Goal: Book appointment/travel/reservation

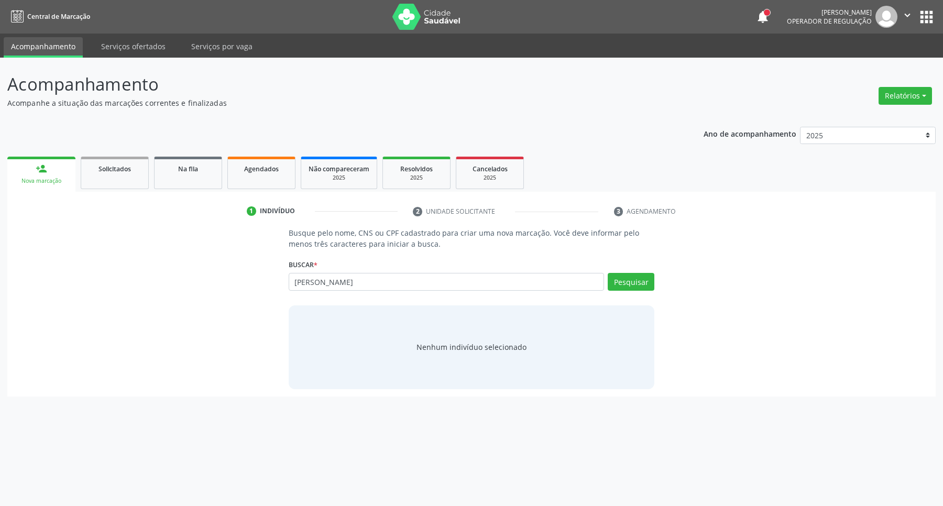
type input "[PERSON_NAME]"
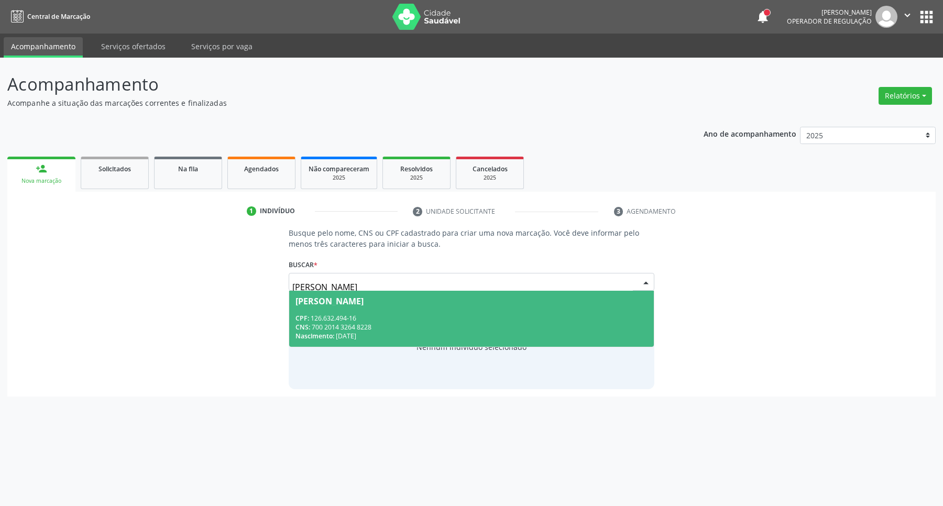
click at [445, 314] on div "CPF: 126.632.494-16" at bounding box center [471, 318] width 352 height 9
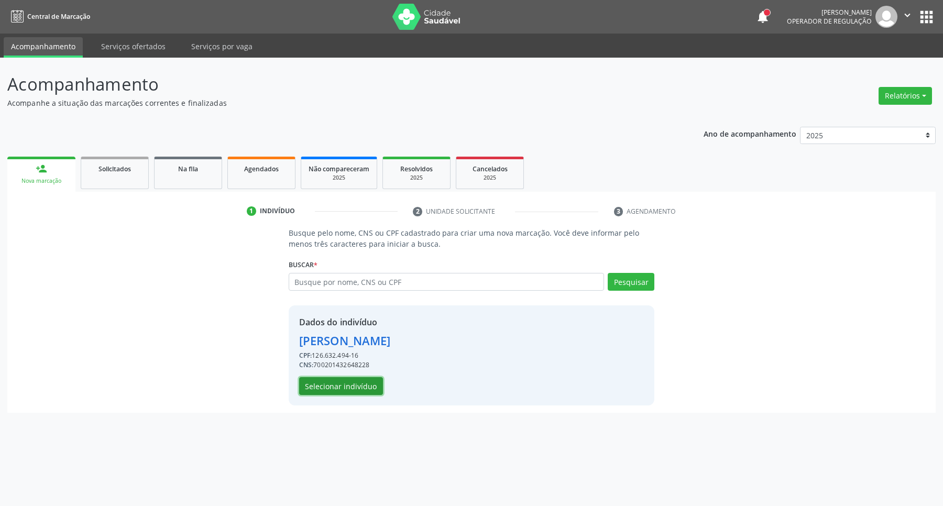
click at [339, 381] on button "Selecionar indivíduo" at bounding box center [341, 386] width 84 height 18
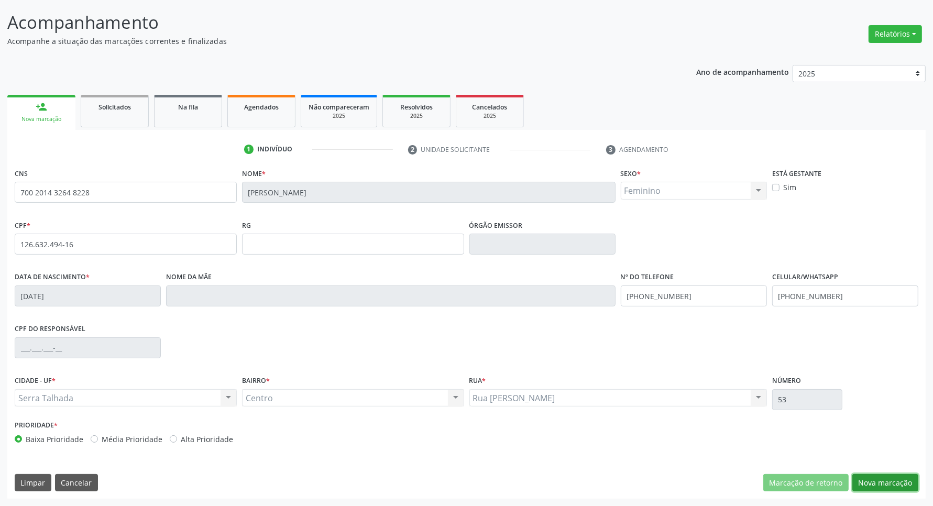
drag, startPoint x: 896, startPoint y: 484, endPoint x: 878, endPoint y: 473, distance: 21.6
click at [896, 483] on button "Nova marcação" at bounding box center [885, 483] width 66 height 18
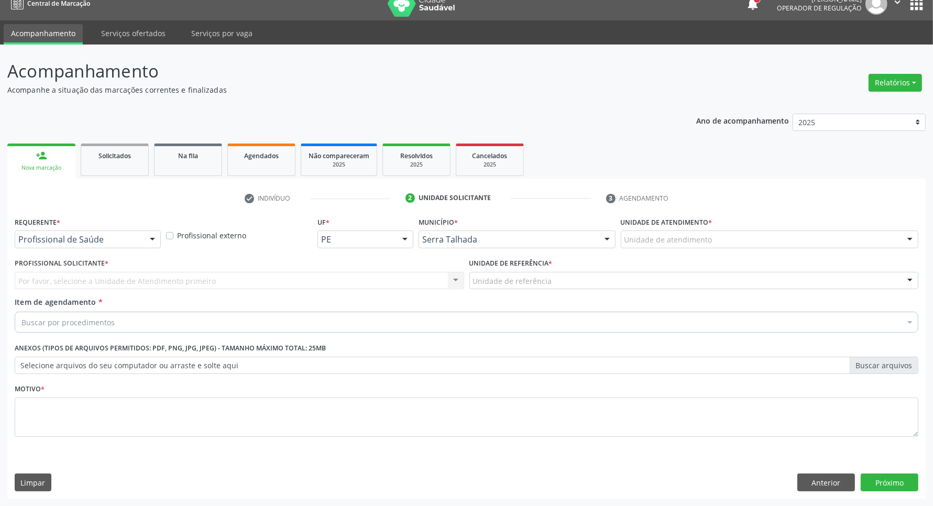
scroll to position [13, 0]
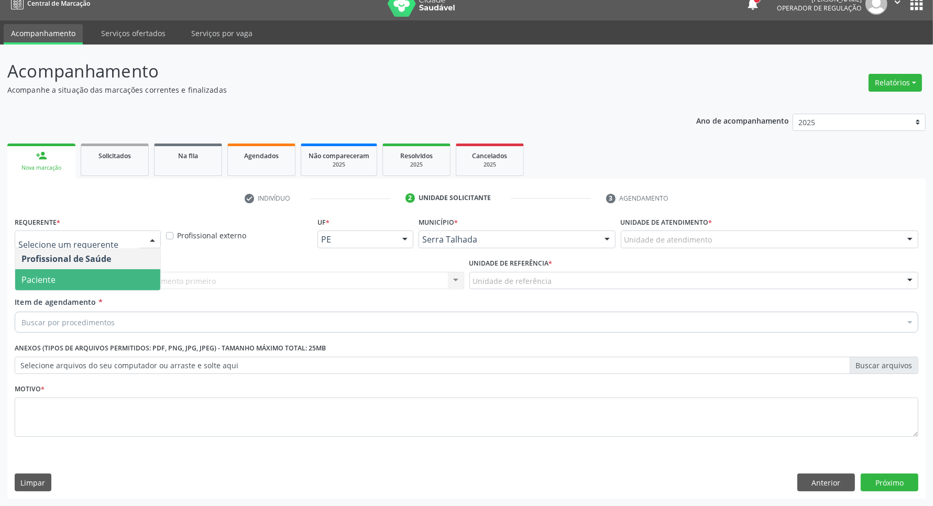
click at [105, 278] on span "Paciente" at bounding box center [87, 279] width 145 height 21
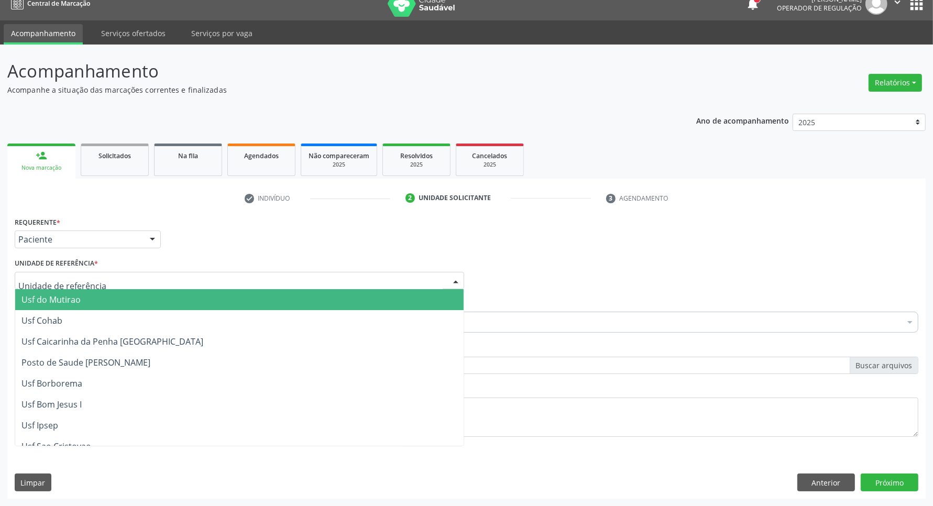
click at [105, 278] on div at bounding box center [239, 281] width 449 height 18
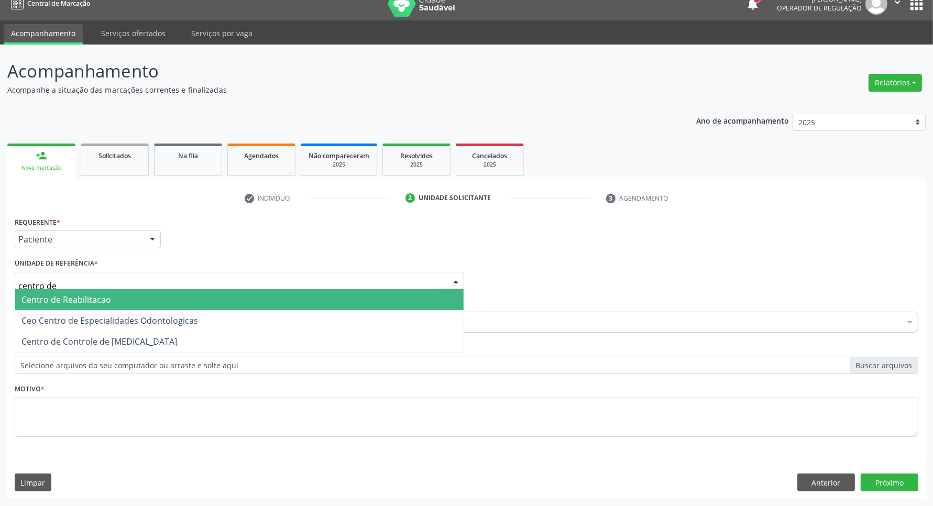
type input "centro de"
click at [98, 297] on span "Centro de Reabilitacao" at bounding box center [66, 300] width 90 height 12
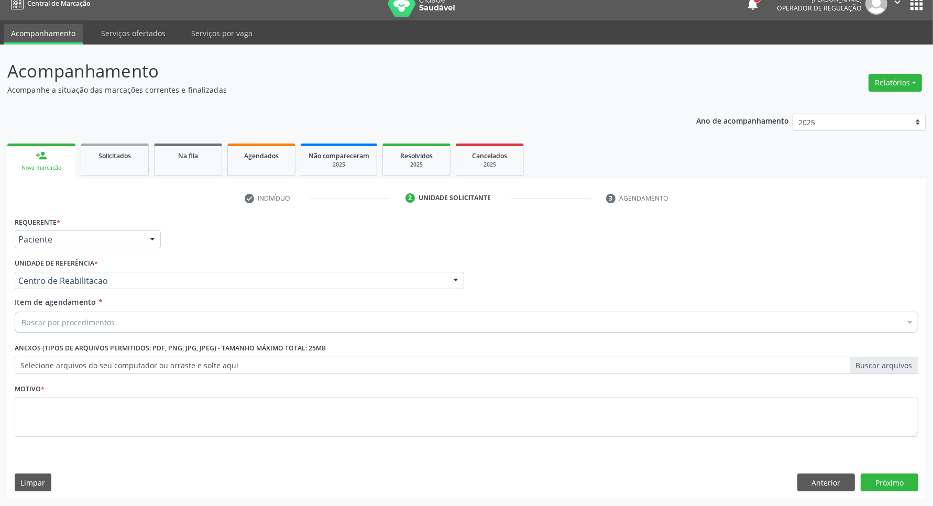
click at [93, 328] on div "Buscar por procedimentos" at bounding box center [466, 322] width 903 height 21
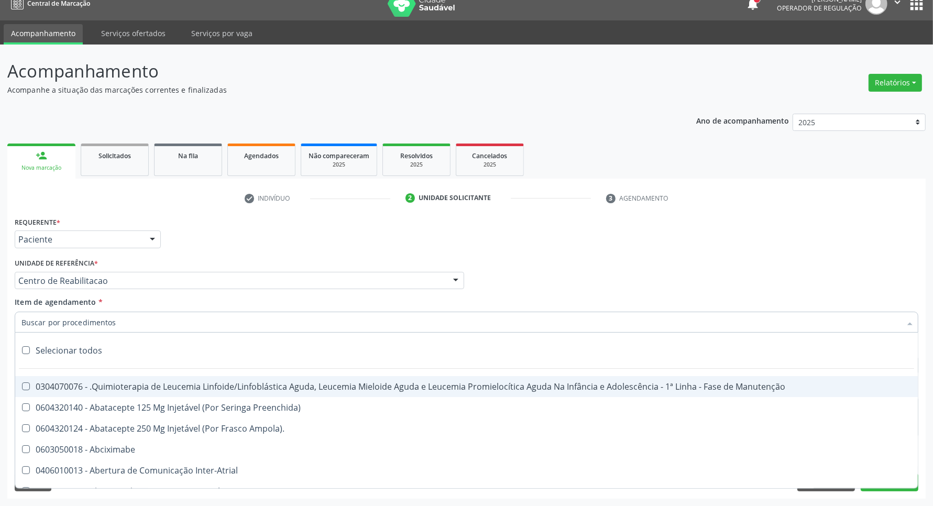
click at [92, 324] on input "Item de agendamento *" at bounding box center [460, 322] width 879 height 21
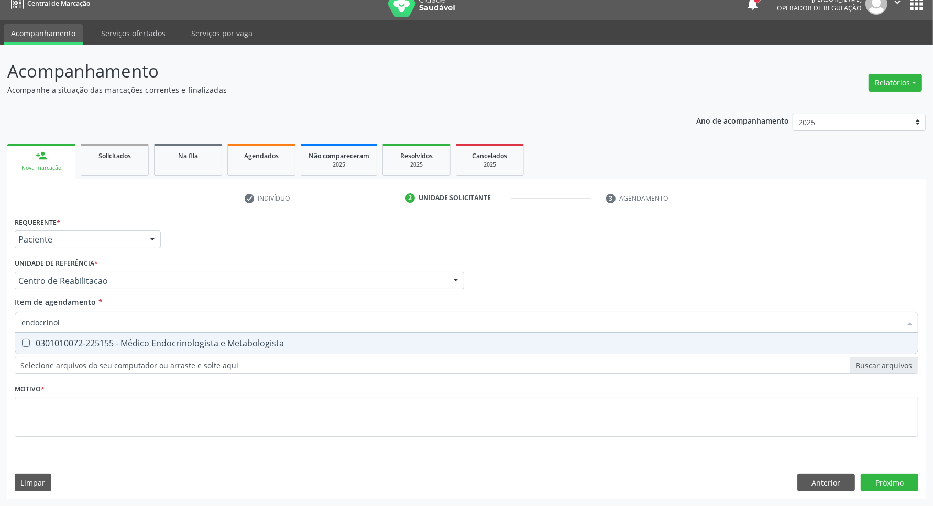
type input "endocrinolo"
click at [70, 347] on div "0301010072-225155 - Médico Endocrinologista e Metabologista" at bounding box center [466, 343] width 890 height 8
checkbox Metabologista "true"
click at [87, 419] on div "Requerente * Paciente Profissional de Saúde Paciente Nenhum resultado encontrad…" at bounding box center [466, 332] width 903 height 237
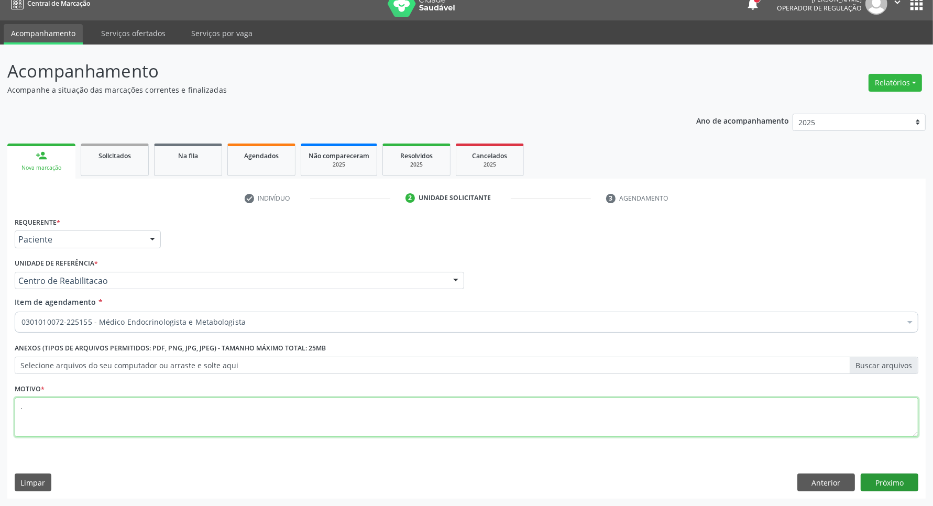
type textarea "."
click at [877, 484] on button "Próximo" at bounding box center [889, 482] width 58 height 18
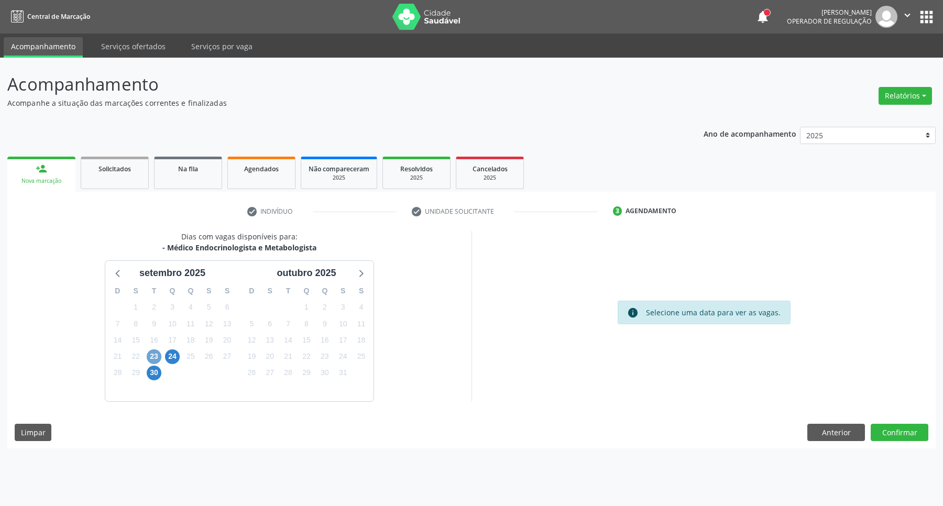
click at [147, 356] on span "23" at bounding box center [154, 356] width 15 height 15
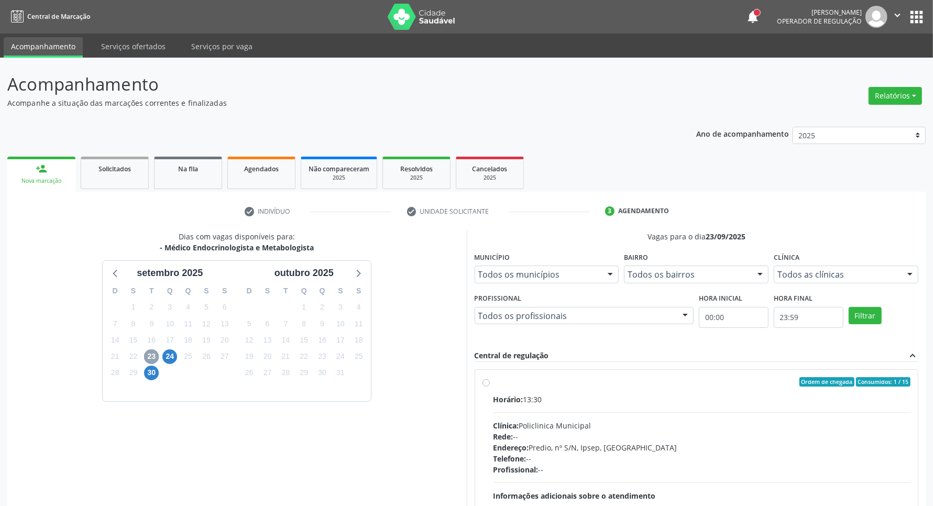
scroll to position [119, 0]
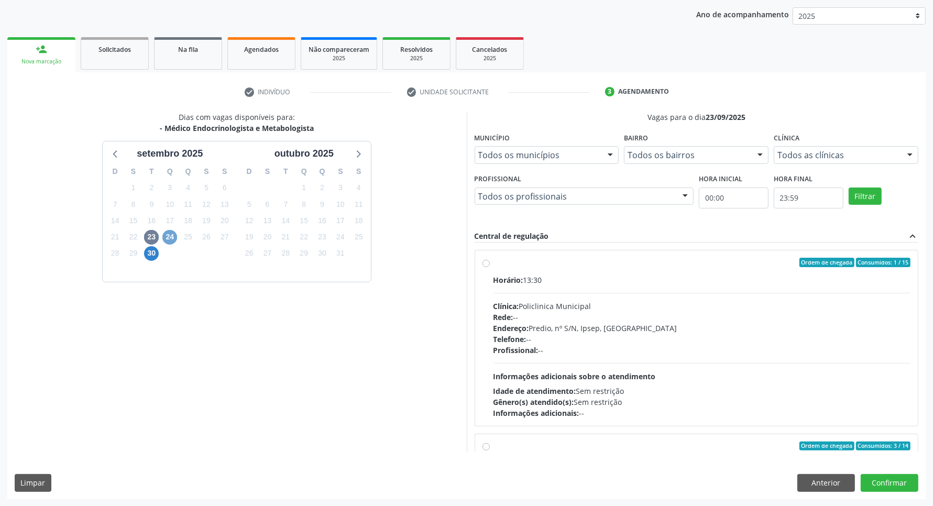
click at [169, 237] on span "24" at bounding box center [169, 237] width 15 height 15
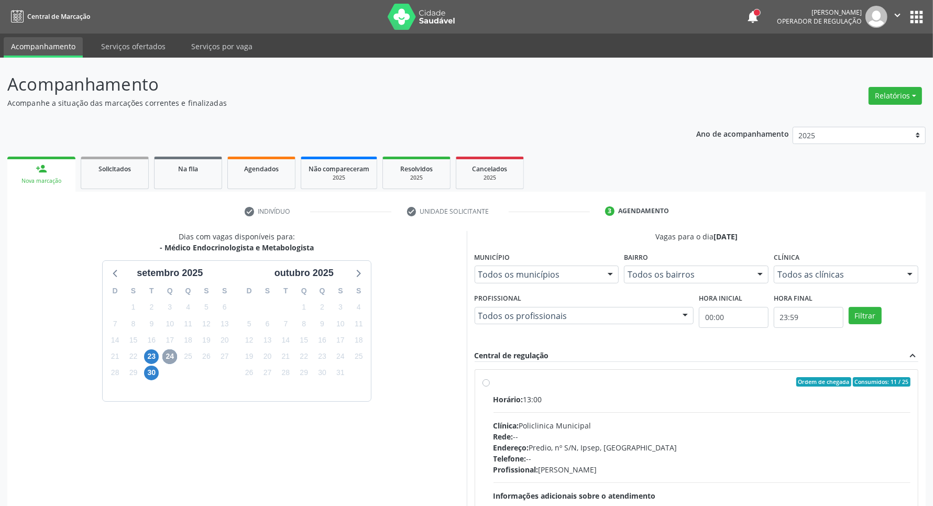
scroll to position [101, 0]
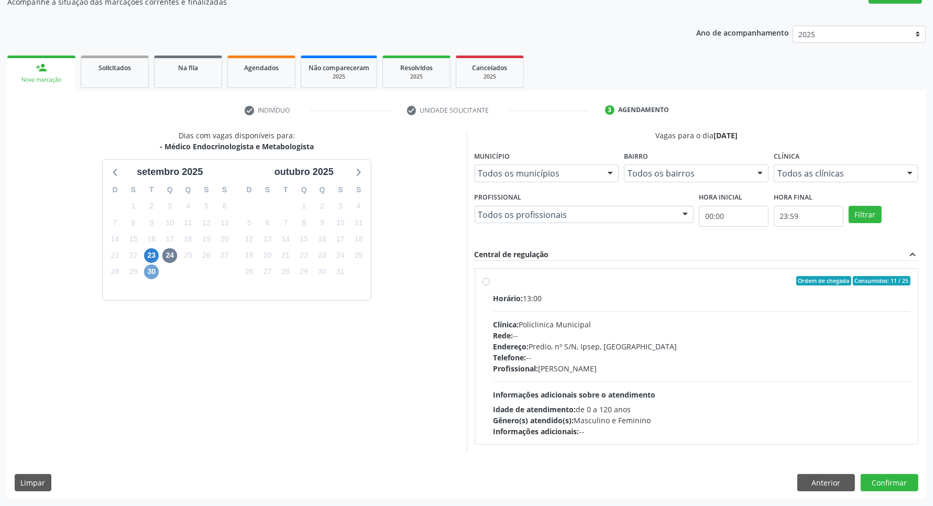
click at [154, 272] on span "30" at bounding box center [151, 271] width 15 height 15
click at [166, 251] on span "24" at bounding box center [169, 255] width 15 height 15
click at [810, 478] on button "Anterior" at bounding box center [826, 483] width 58 height 18
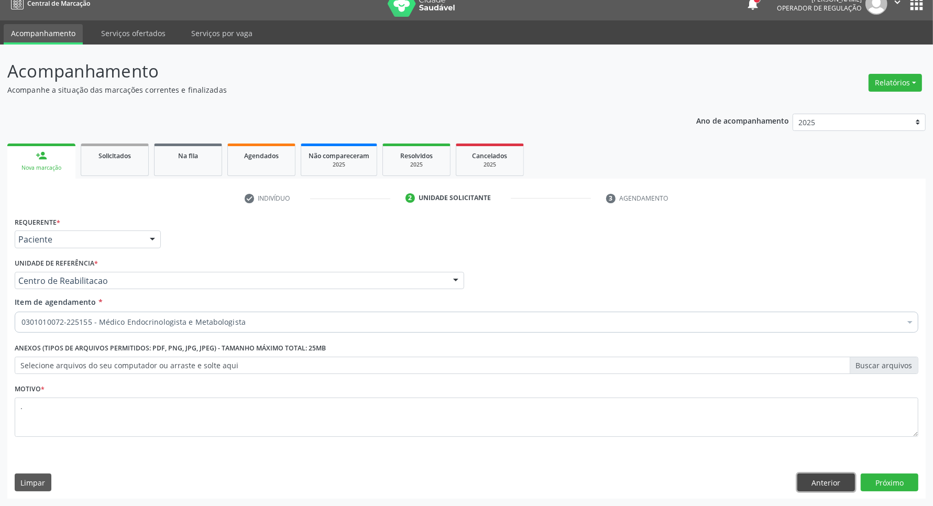
click at [824, 486] on button "Anterior" at bounding box center [826, 482] width 58 height 18
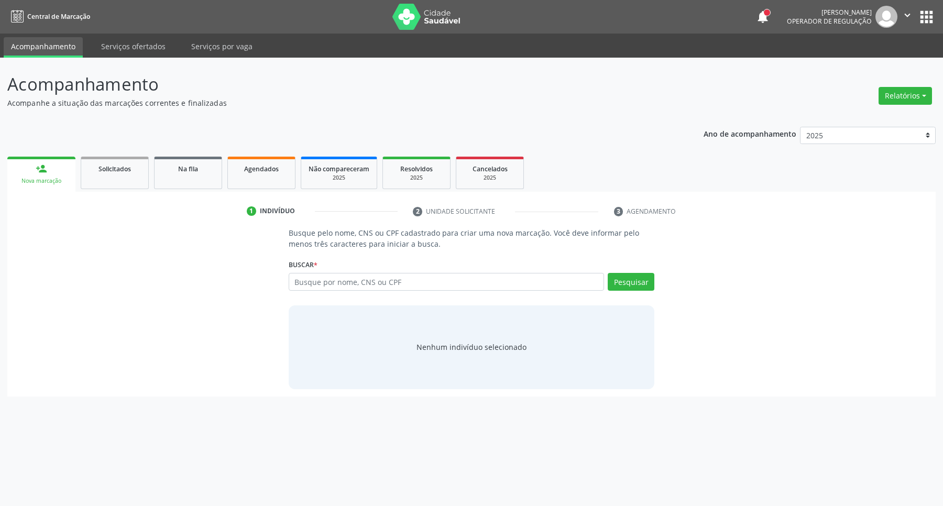
click at [400, 279] on input "text" at bounding box center [447, 282] width 316 height 18
type input "701008821246995"
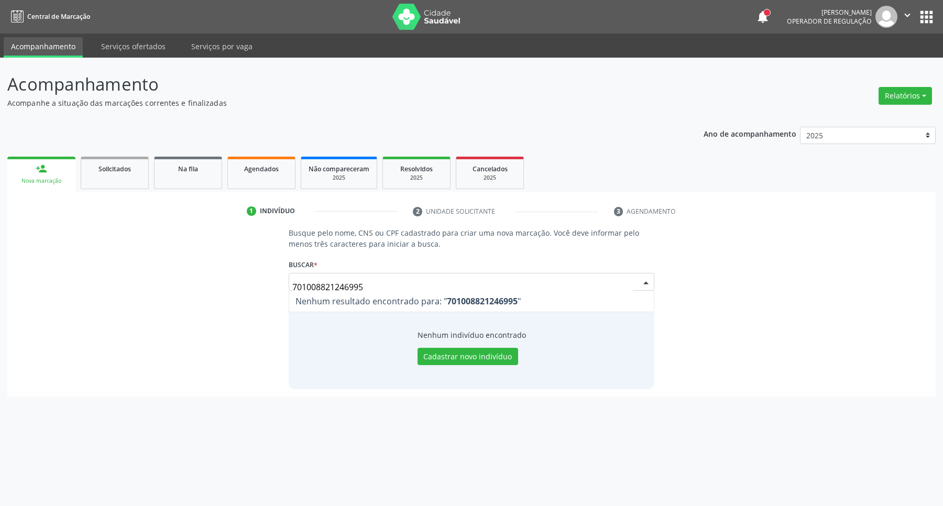
drag, startPoint x: 370, startPoint y: 284, endPoint x: 150, endPoint y: 270, distance: 220.9
click at [150, 270] on div "Busque pelo nome, CNS ou CPF cadastrado para criar uma nova marcação. Você deve…" at bounding box center [471, 307] width 913 height 161
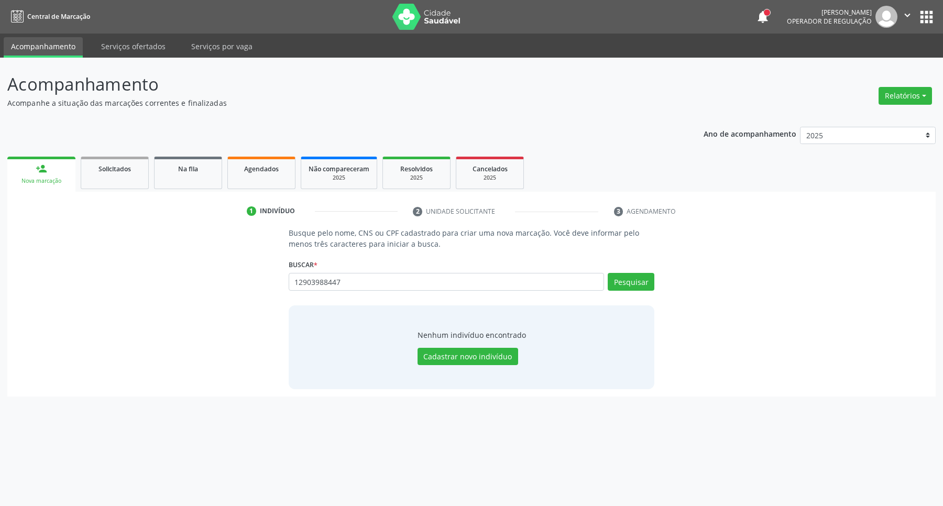
type input "12903988447"
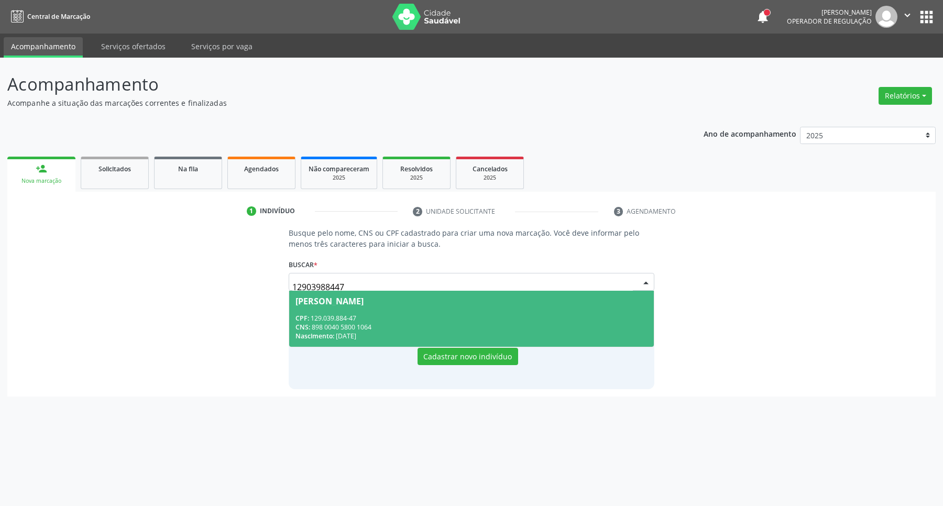
click at [316, 312] on span "Maria Fernanda da Silva Ferreira CPF: 129.039.884-47 CNS: 898 0040 5800 1064 Na…" at bounding box center [471, 319] width 365 height 56
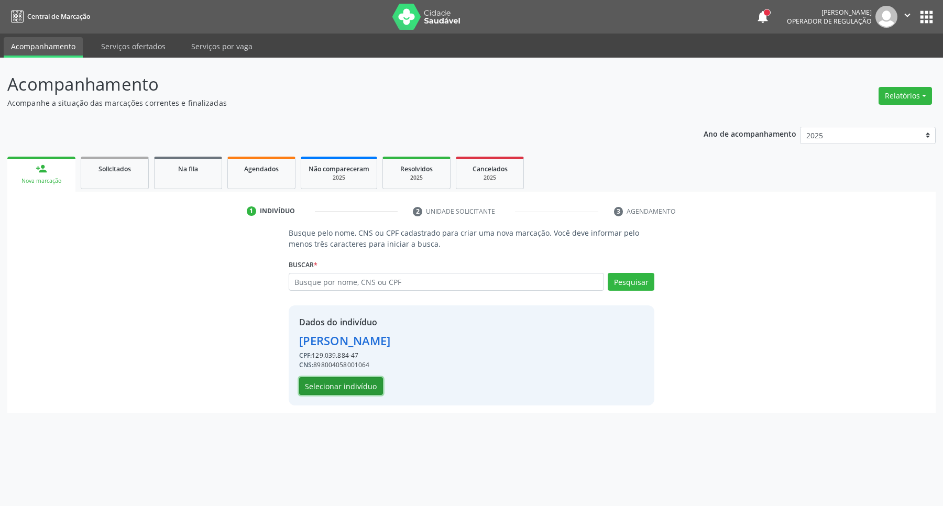
click at [350, 380] on button "Selecionar indivíduo" at bounding box center [341, 386] width 84 height 18
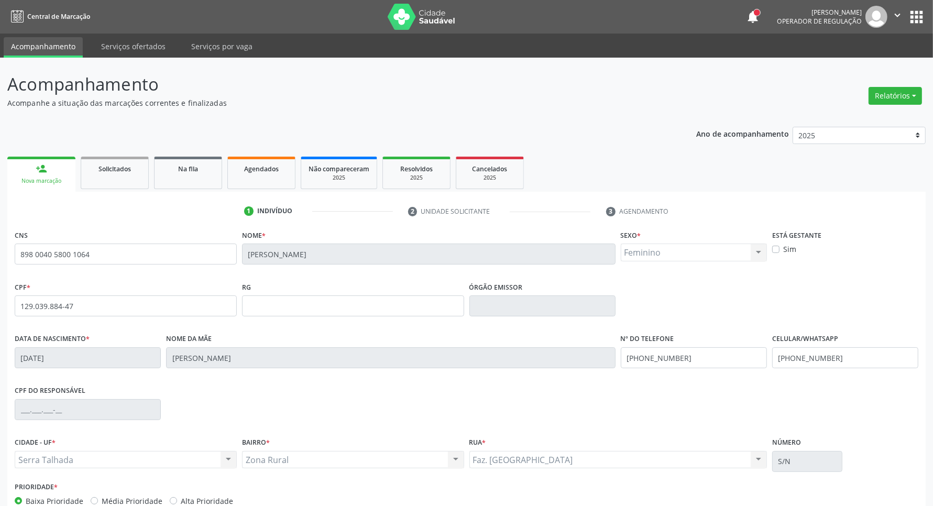
scroll to position [62, 0]
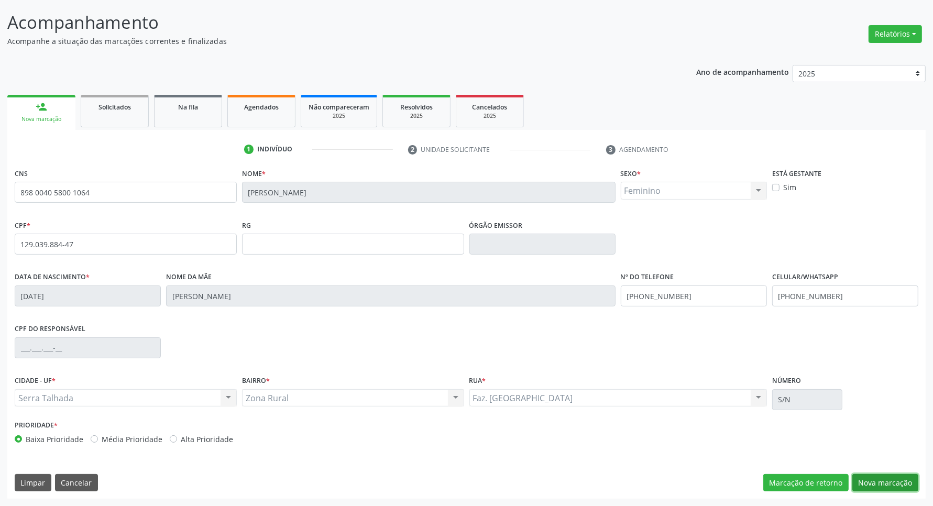
drag, startPoint x: 895, startPoint y: 477, endPoint x: 689, endPoint y: 394, distance: 222.3
click at [894, 477] on button "Nova marcação" at bounding box center [885, 483] width 66 height 18
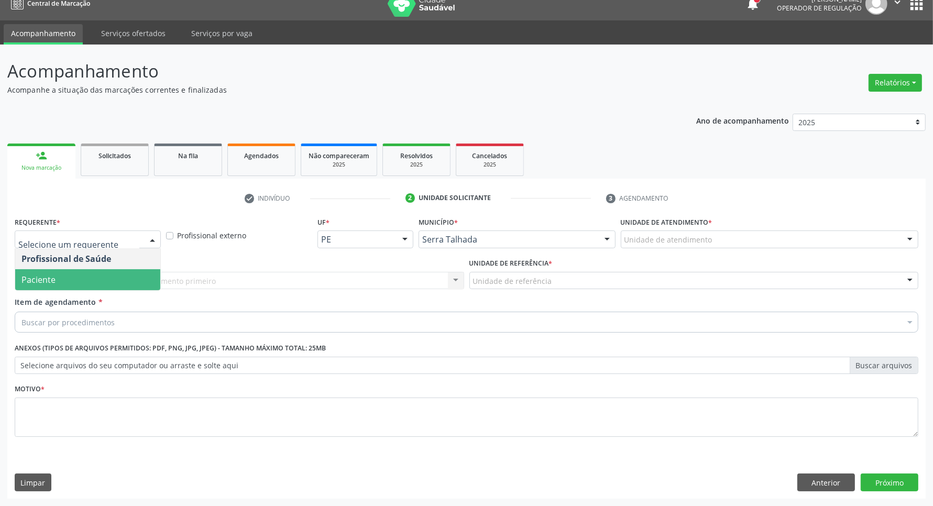
click at [119, 275] on span "Paciente" at bounding box center [87, 279] width 145 height 21
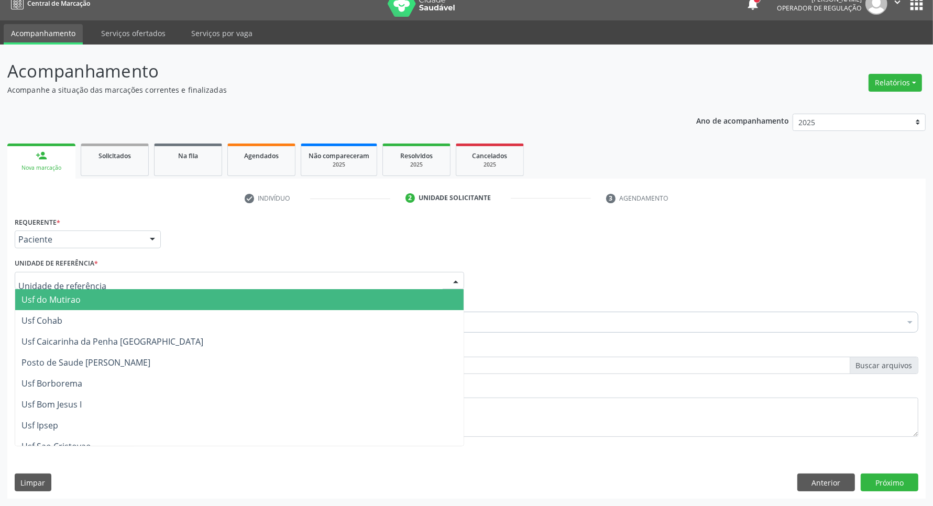
click at [119, 279] on div at bounding box center [239, 281] width 449 height 18
